Goal: Find specific page/section: Find specific page/section

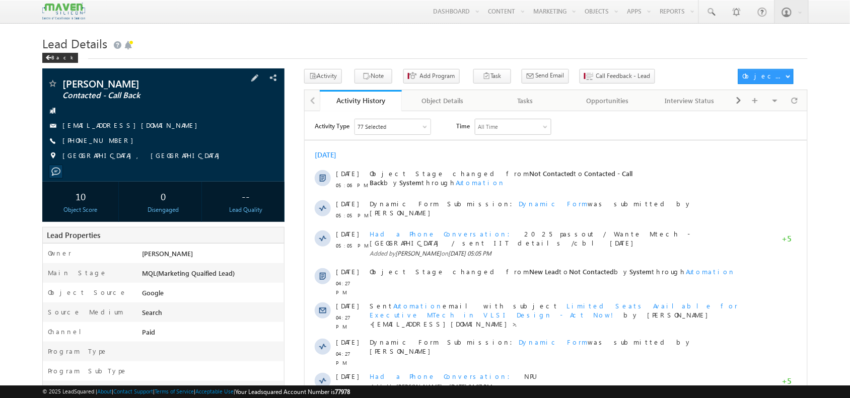
click at [172, 80] on span "Manjunath P Vasista" at bounding box center [137, 84] width 151 height 10
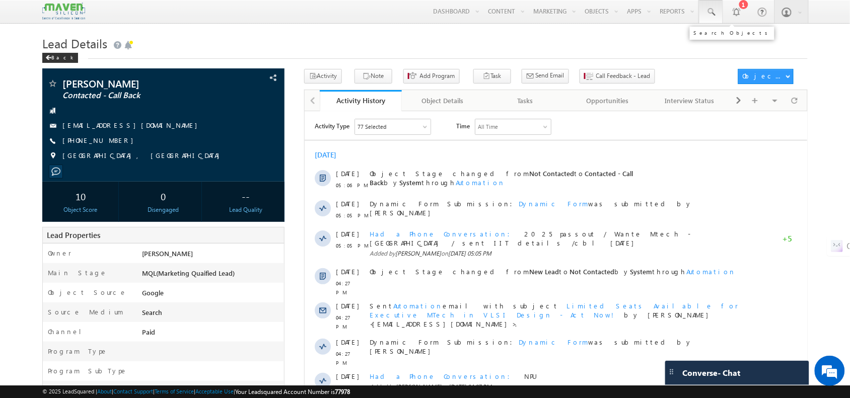
click at [680, 10] on span at bounding box center [711, 12] width 10 height 10
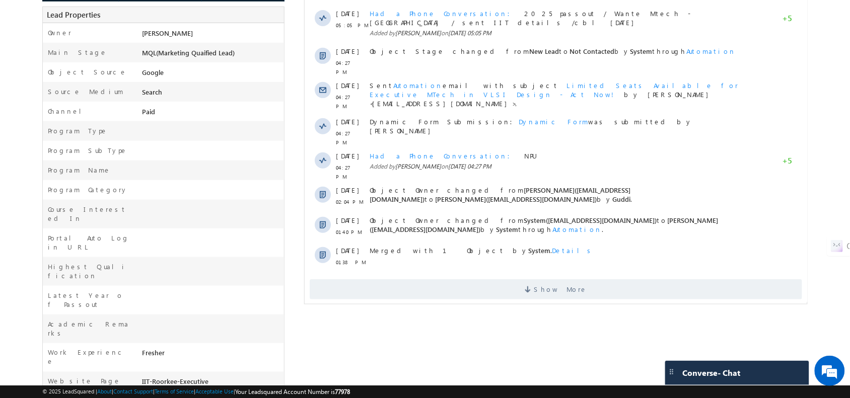
scroll to position [222, 0]
click at [513, 278] on span "Show More" at bounding box center [555, 288] width 492 height 20
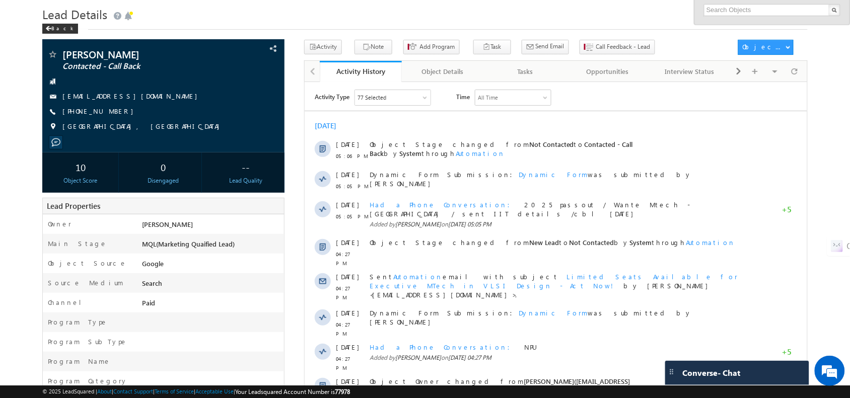
scroll to position [0, 0]
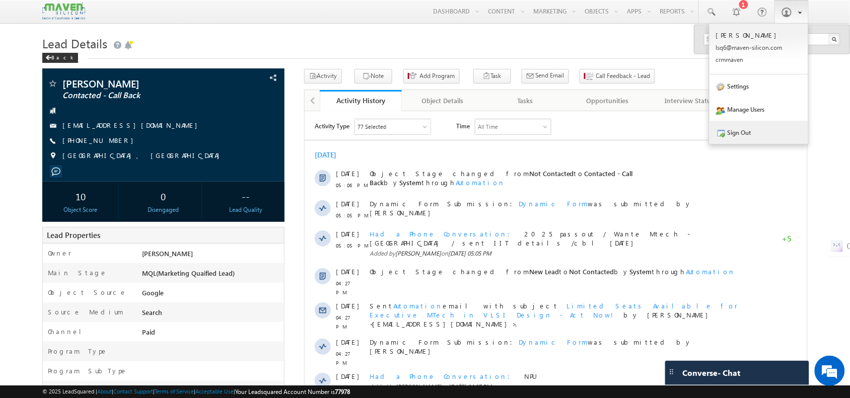
click at [680, 129] on link "Sign Out" at bounding box center [758, 132] width 99 height 23
